Goal: Task Accomplishment & Management: Use online tool/utility

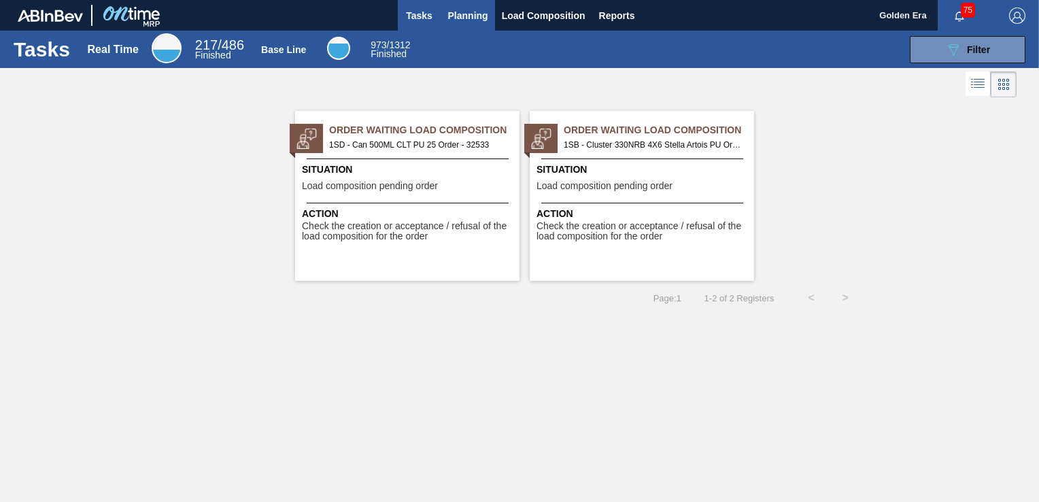
click at [453, 14] on span "Planning" at bounding box center [468, 15] width 40 height 16
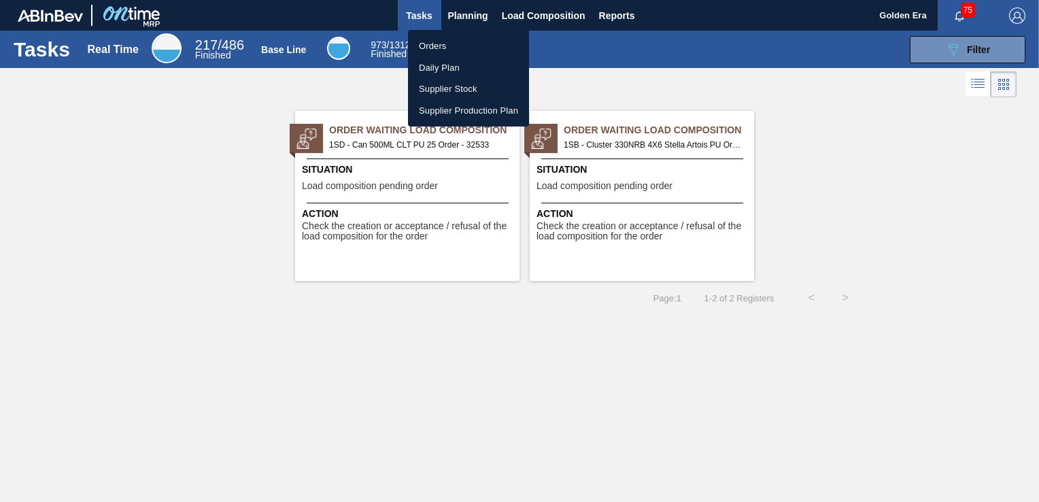
click at [427, 43] on li "Orders" at bounding box center [468, 46] width 121 height 22
click at [984, 40] on div "Orders Daily Plan Supplier Stock Supplier Production Plan" at bounding box center [519, 251] width 1039 height 502
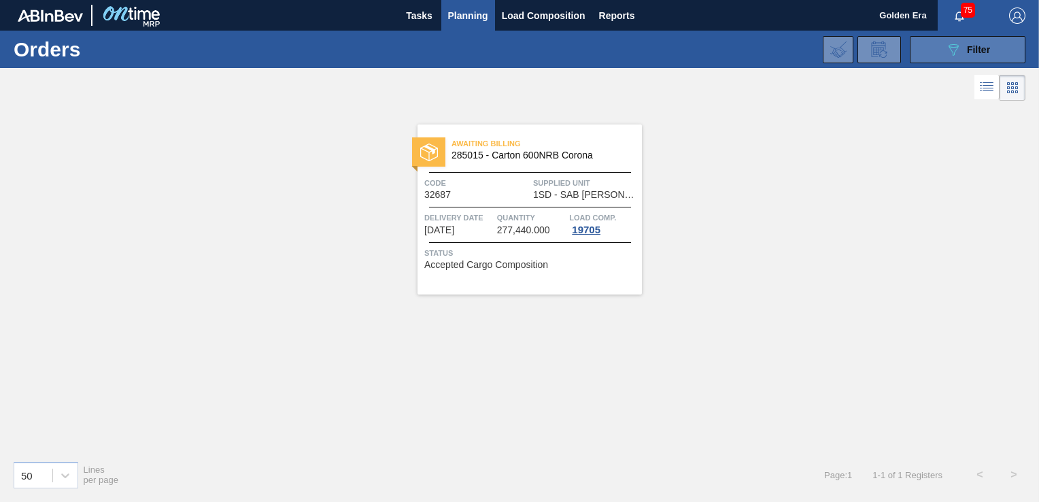
click at [971, 50] on span "Filter" at bounding box center [978, 49] width 23 height 11
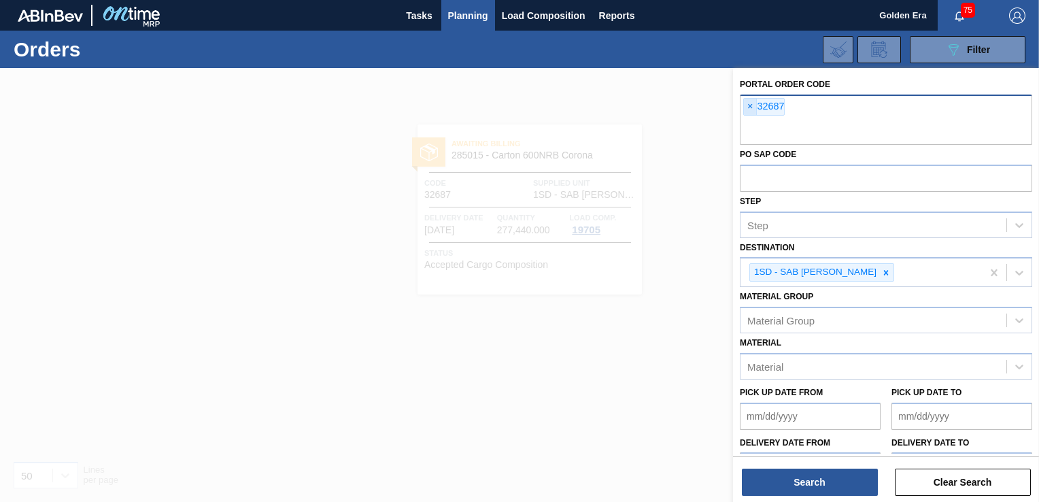
click at [747, 107] on span "×" at bounding box center [750, 107] width 13 height 16
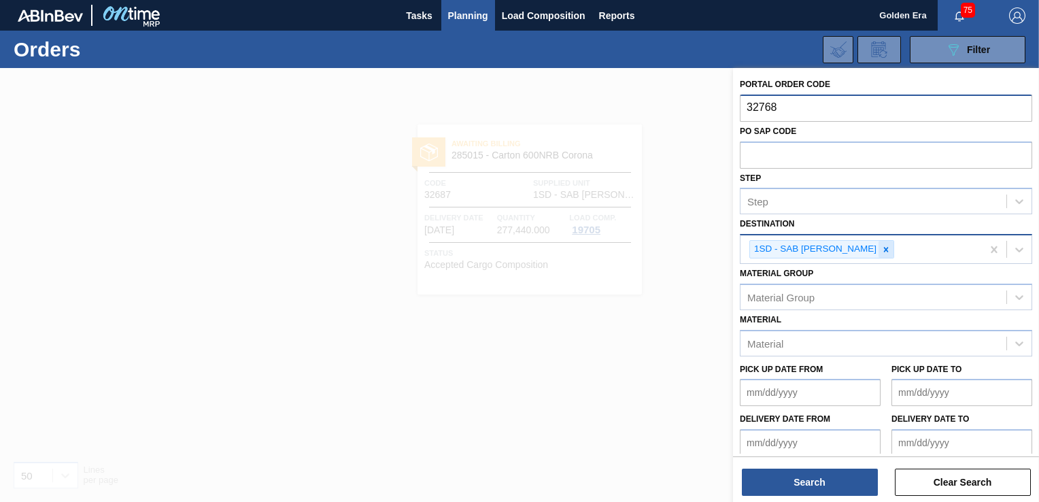
click at [881, 250] on icon at bounding box center [886, 250] width 10 height 10
type input "32768"
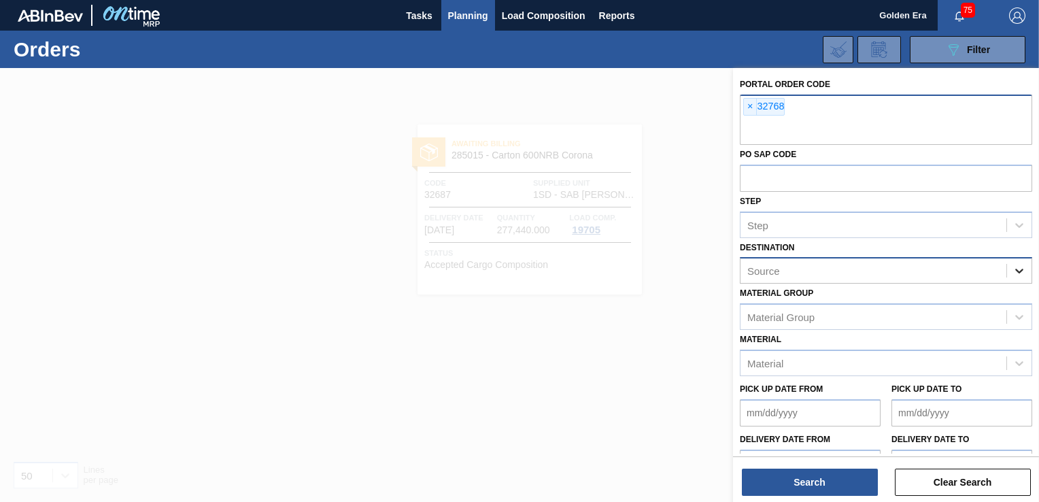
click at [1012, 268] on icon at bounding box center [1019, 271] width 14 height 14
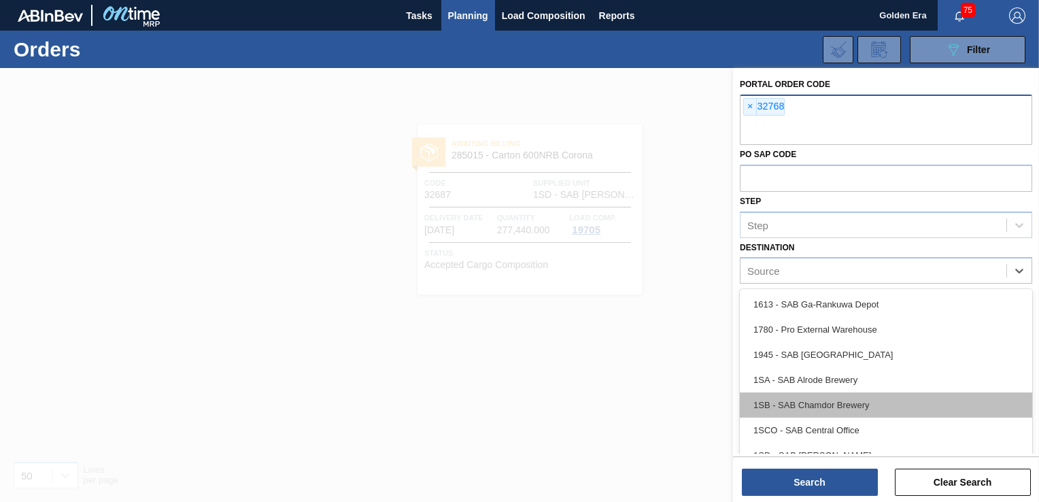
click at [924, 398] on div "1SB - SAB Chamdor Brewery" at bounding box center [886, 404] width 292 height 25
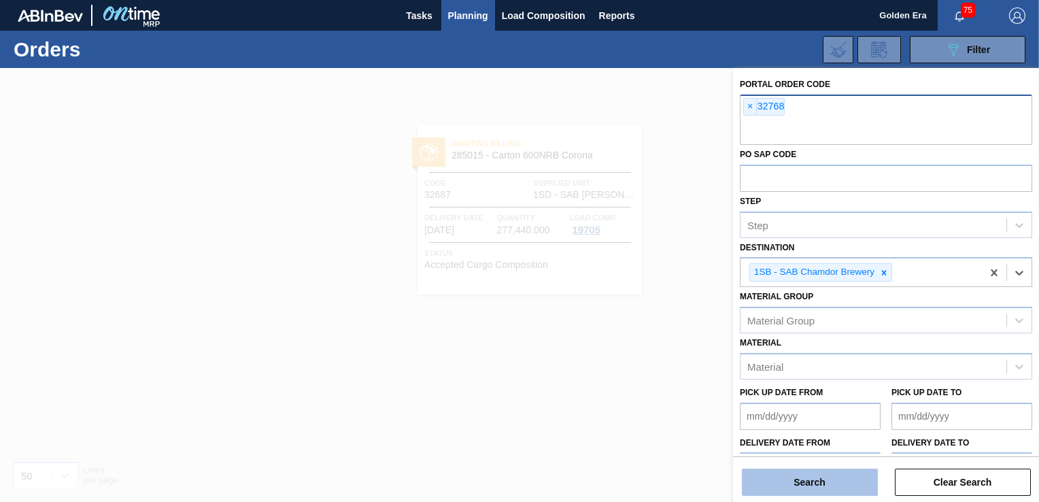
click at [819, 479] on button "Search" at bounding box center [810, 481] width 136 height 27
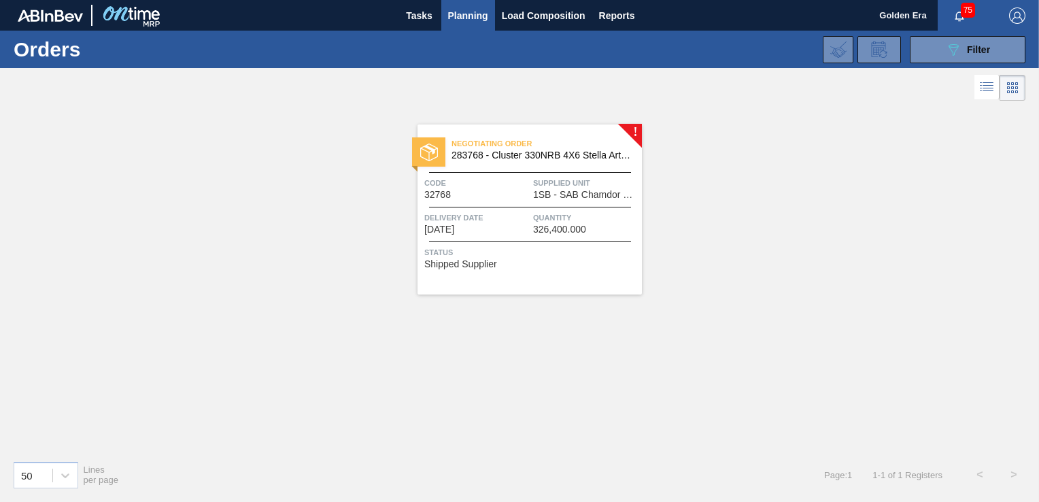
click at [563, 261] on div "Status Shipped Supplier" at bounding box center [531, 256] width 214 height 22
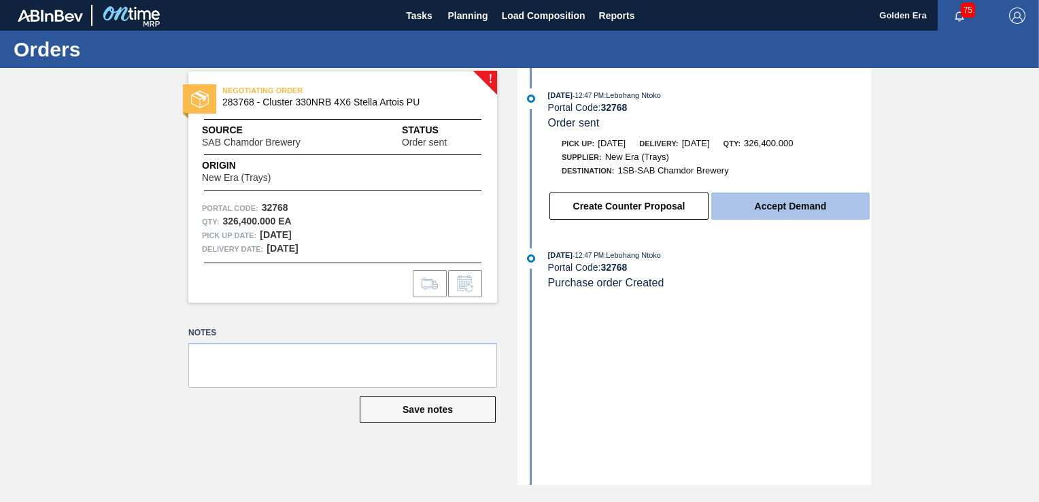
click at [800, 213] on button "Accept Demand" at bounding box center [790, 205] width 158 height 27
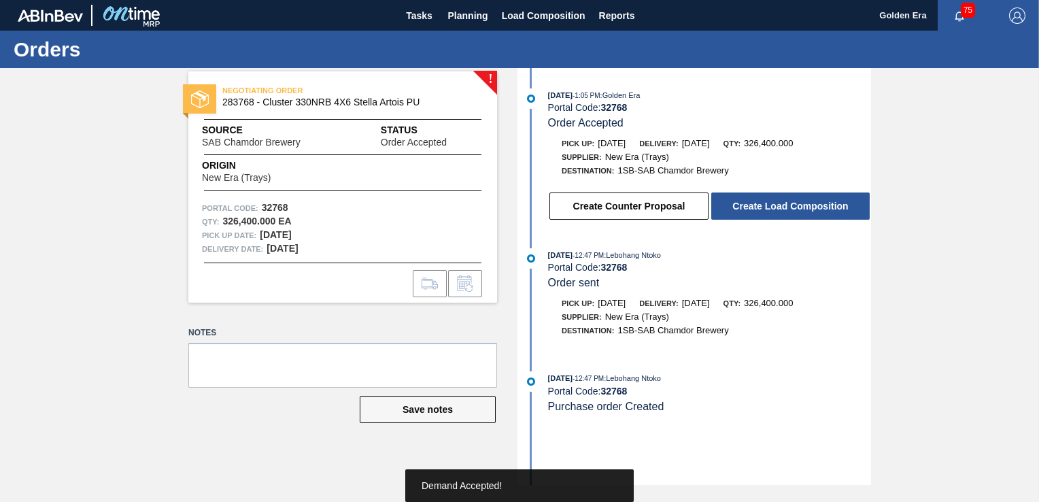
click at [800, 213] on button "Create Load Composition" at bounding box center [790, 205] width 158 height 27
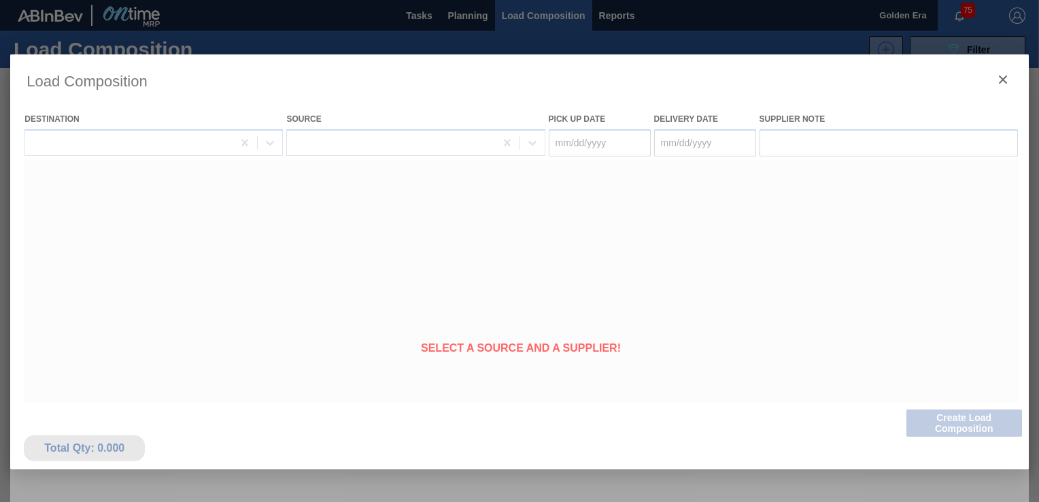
type Date "[DATE]"
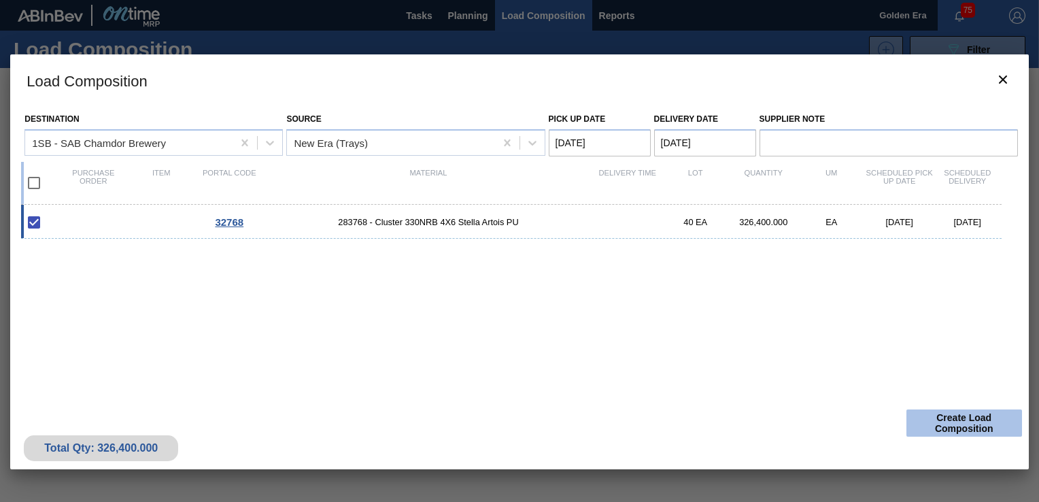
click at [943, 425] on button "Create Load Composition" at bounding box center [964, 422] width 116 height 27
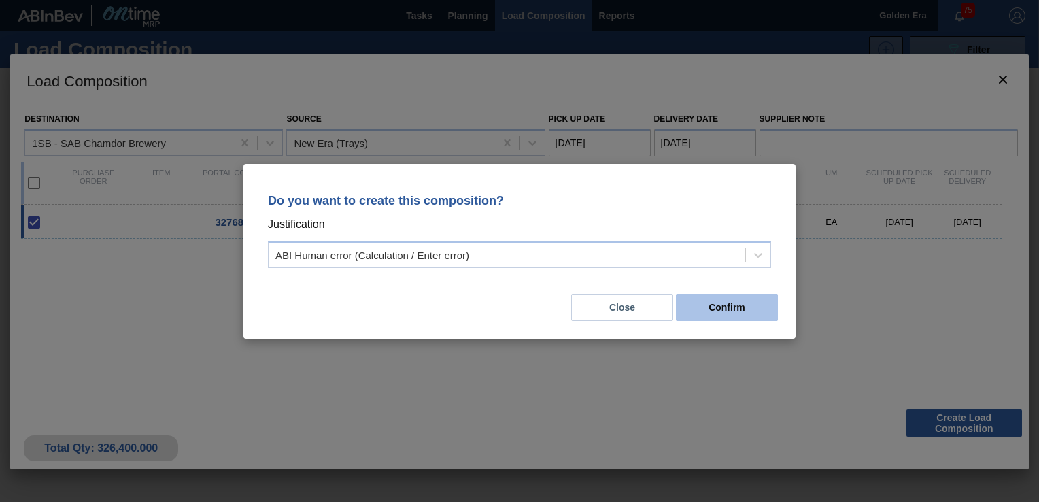
click at [750, 312] on button "Confirm" at bounding box center [727, 307] width 102 height 27
